Goal: Information Seeking & Learning: Learn about a topic

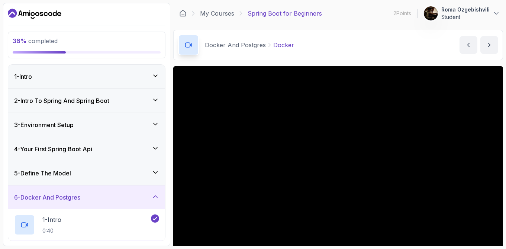
scroll to position [21, 0]
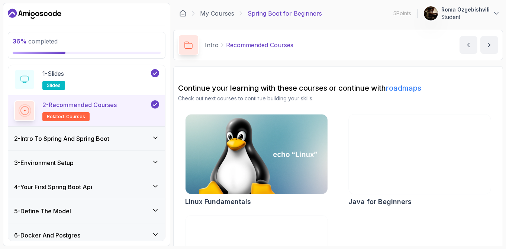
scroll to position [28, 0]
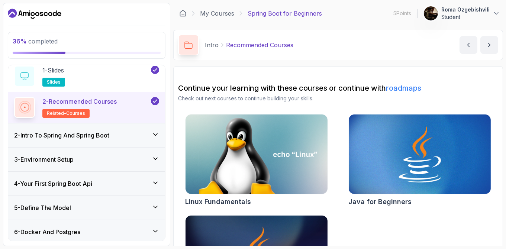
click at [95, 164] on div "3 - Environment Setup" at bounding box center [86, 160] width 157 height 24
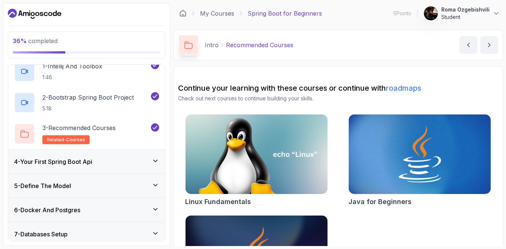
click at [84, 170] on div "4 - Your First Spring Boot Api" at bounding box center [86, 162] width 157 height 24
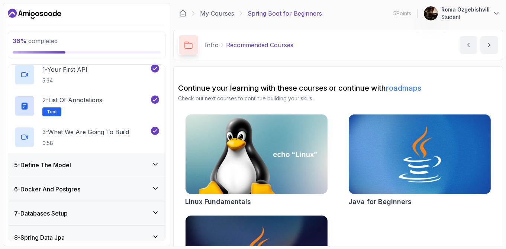
click at [76, 165] on div "5 - Define The Model" at bounding box center [86, 165] width 145 height 9
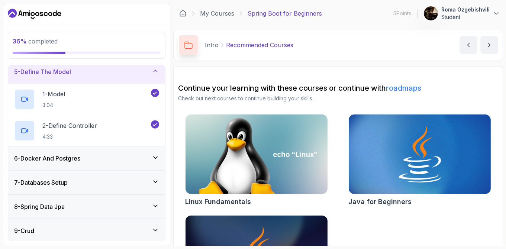
scroll to position [98, 0]
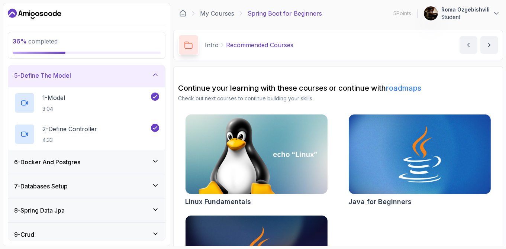
click at [114, 161] on div "6 - Docker And Postgres" at bounding box center [86, 162] width 145 height 9
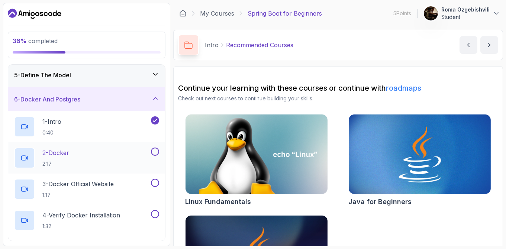
click at [90, 157] on div "2 - Docker 2:17" at bounding box center [81, 158] width 135 height 21
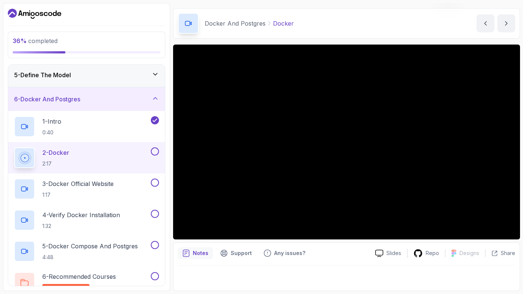
scroll to position [21, 0]
